Goal: Task Accomplishment & Management: Use online tool/utility

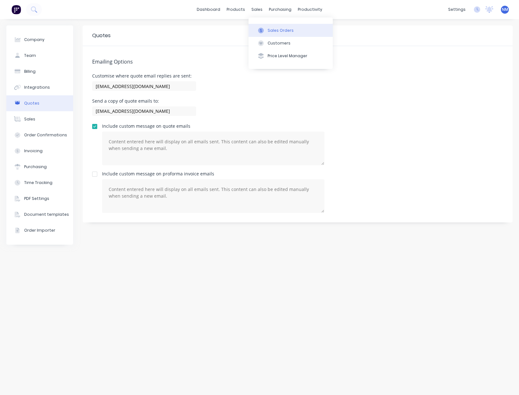
click at [270, 26] on button "Sales Orders" at bounding box center [291, 30] width 84 height 13
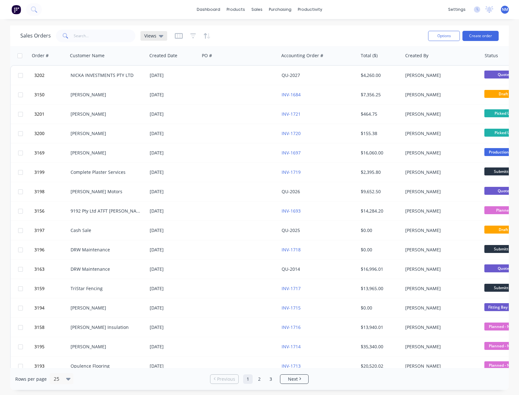
click at [159, 38] on icon at bounding box center [161, 35] width 4 height 7
click at [443, 36] on button "Options" at bounding box center [444, 36] width 32 height 10
click at [432, 74] on div "Export" at bounding box center [430, 77] width 49 height 9
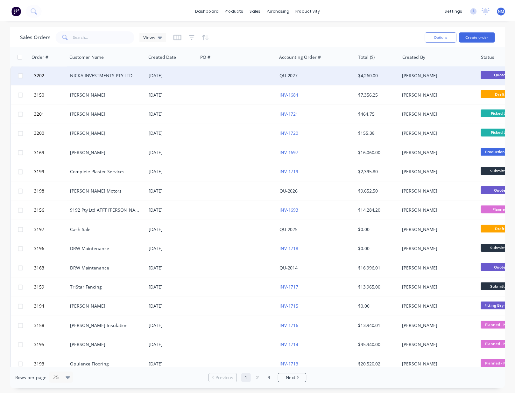
scroll to position [1, 0]
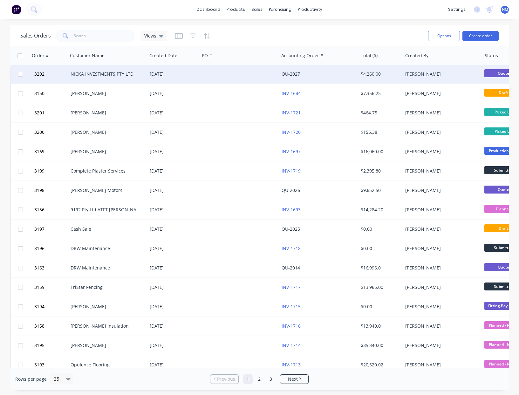
click at [183, 76] on div "[DATE]" at bounding box center [173, 74] width 47 height 6
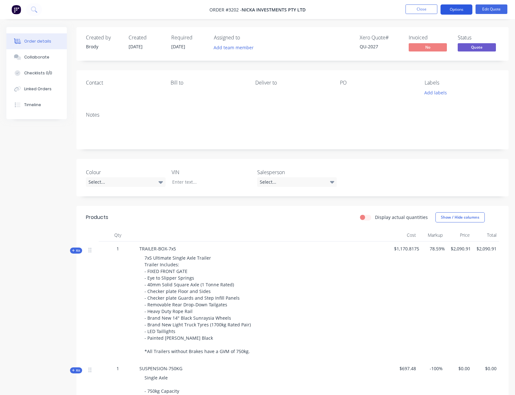
click at [463, 10] on button "Options" at bounding box center [456, 9] width 32 height 10
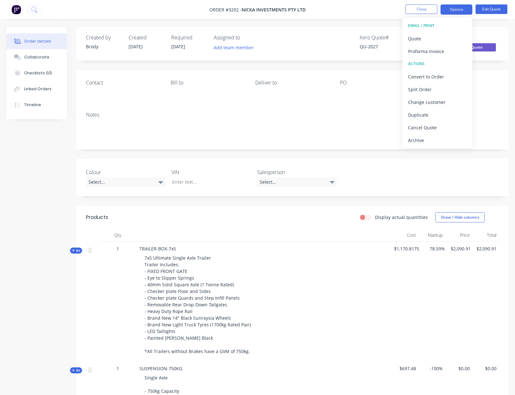
click at [330, 10] on nav "Order #3202 - NICKA INVESTMENTS PTY LTD Close Options EMAIL / PRINT Quote Profo…" at bounding box center [257, 9] width 515 height 19
